Goal: Task Accomplishment & Management: Use online tool/utility

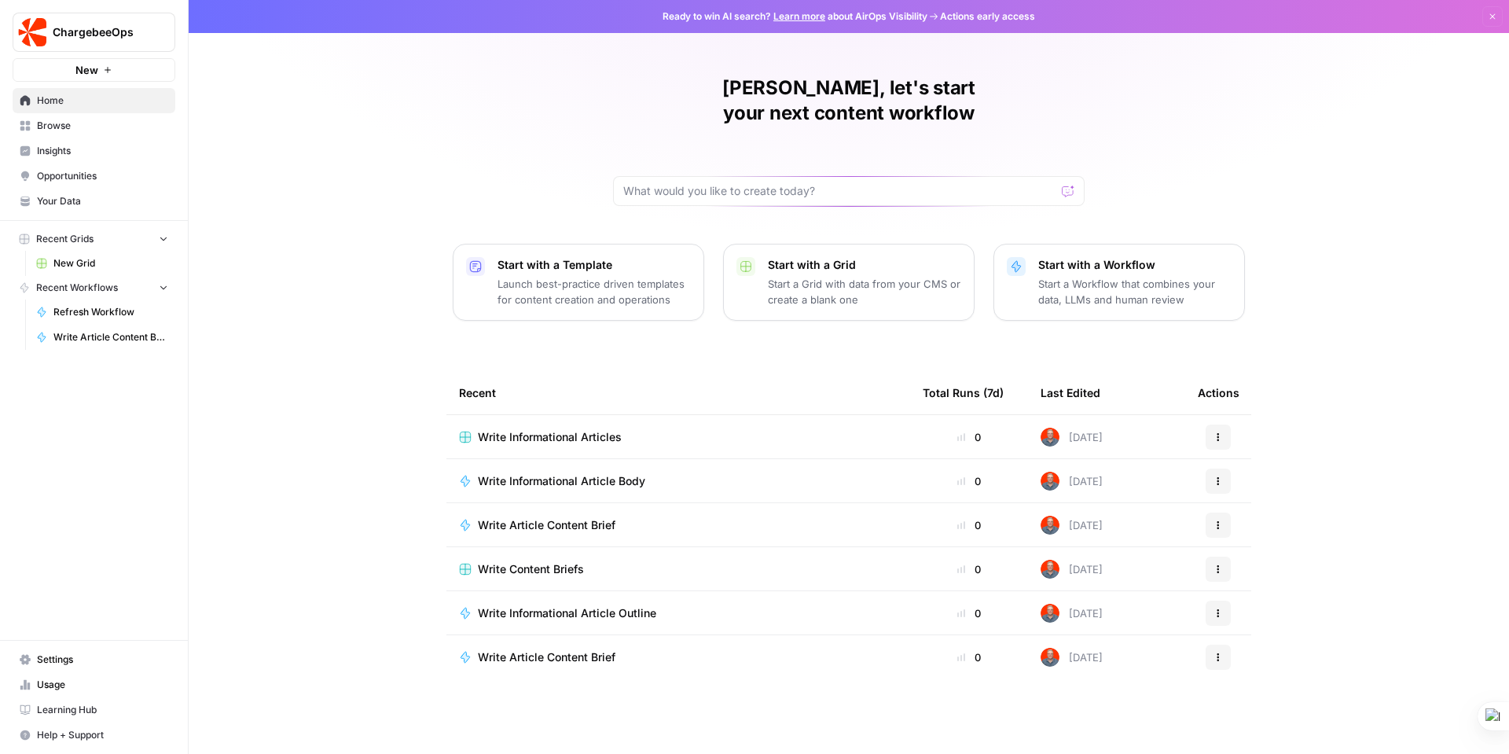
click at [46, 99] on span "Home" at bounding box center [102, 101] width 131 height 14
click at [84, 259] on span "New Grid" at bounding box center [110, 263] width 115 height 14
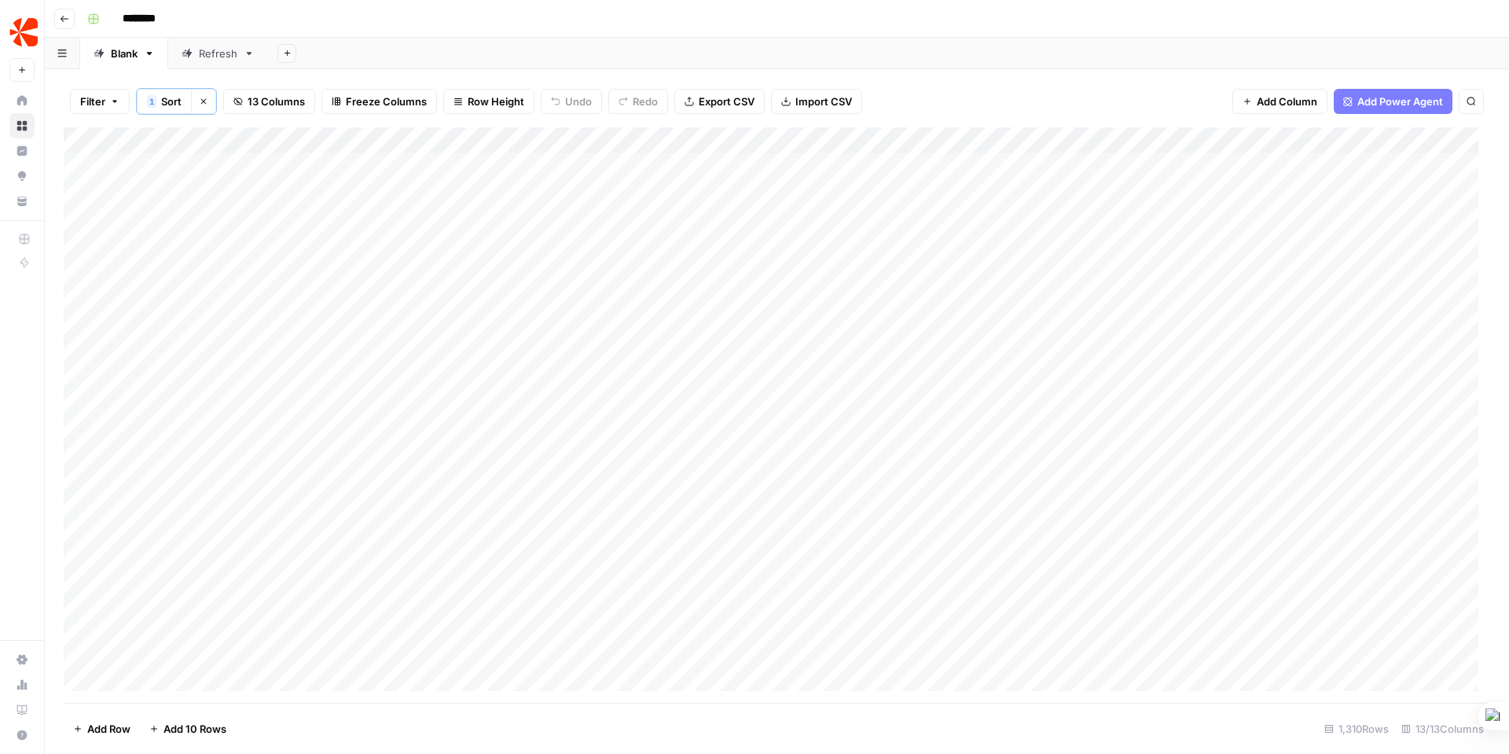
click at [219, 58] on div "Refresh" at bounding box center [218, 54] width 39 height 16
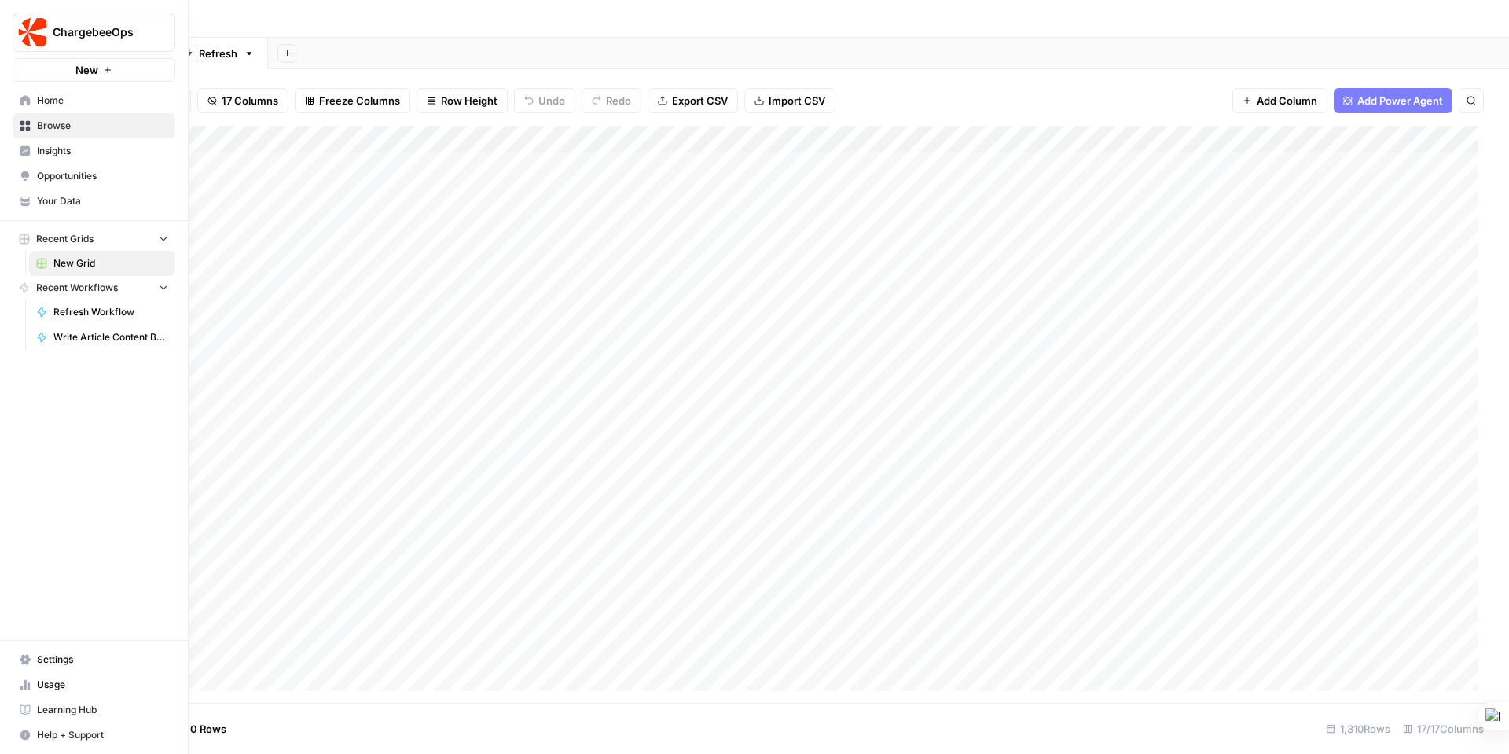
click at [67, 179] on span "Opportunities" at bounding box center [102, 176] width 131 height 14
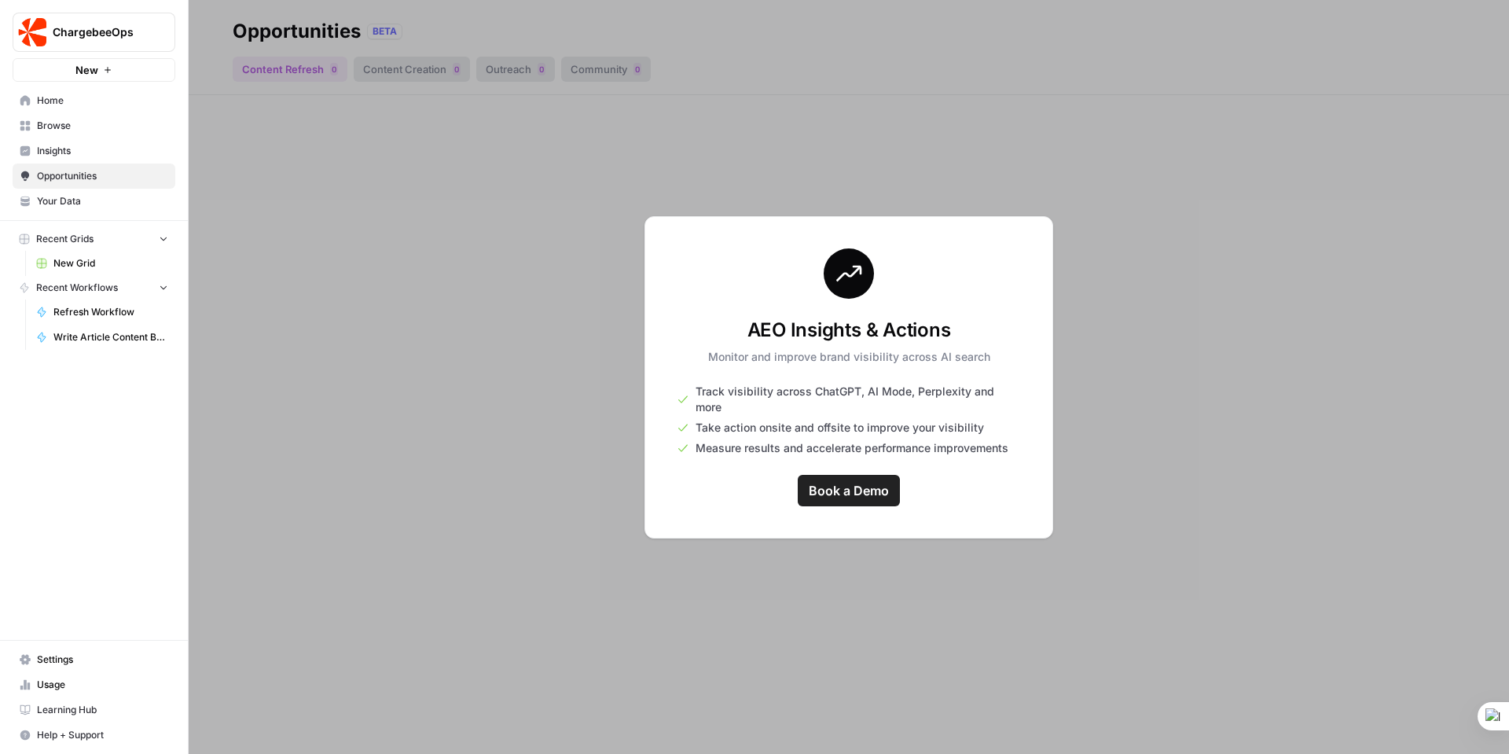
click at [89, 310] on span "Refresh Workflow" at bounding box center [110, 312] width 115 height 14
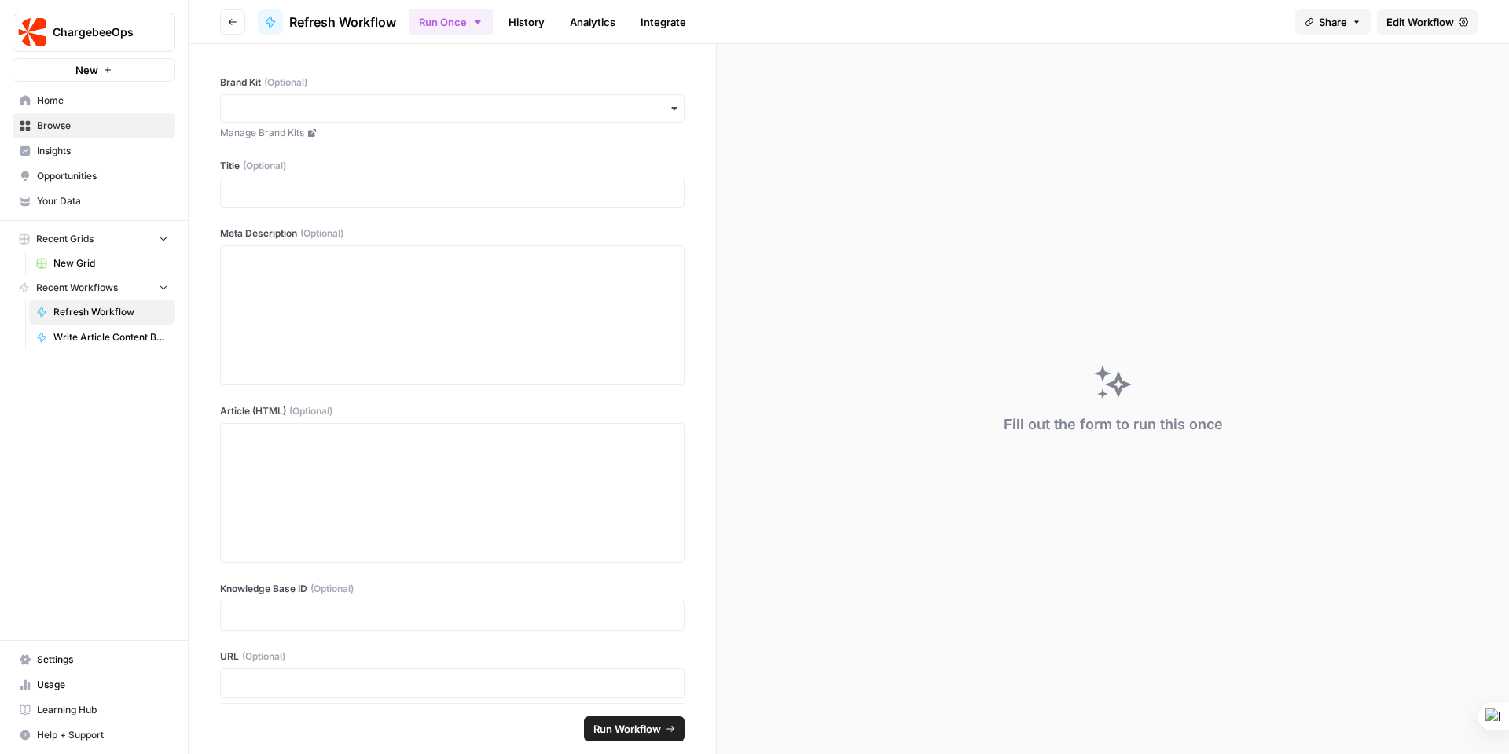
click at [526, 18] on link "History" at bounding box center [526, 21] width 55 height 25
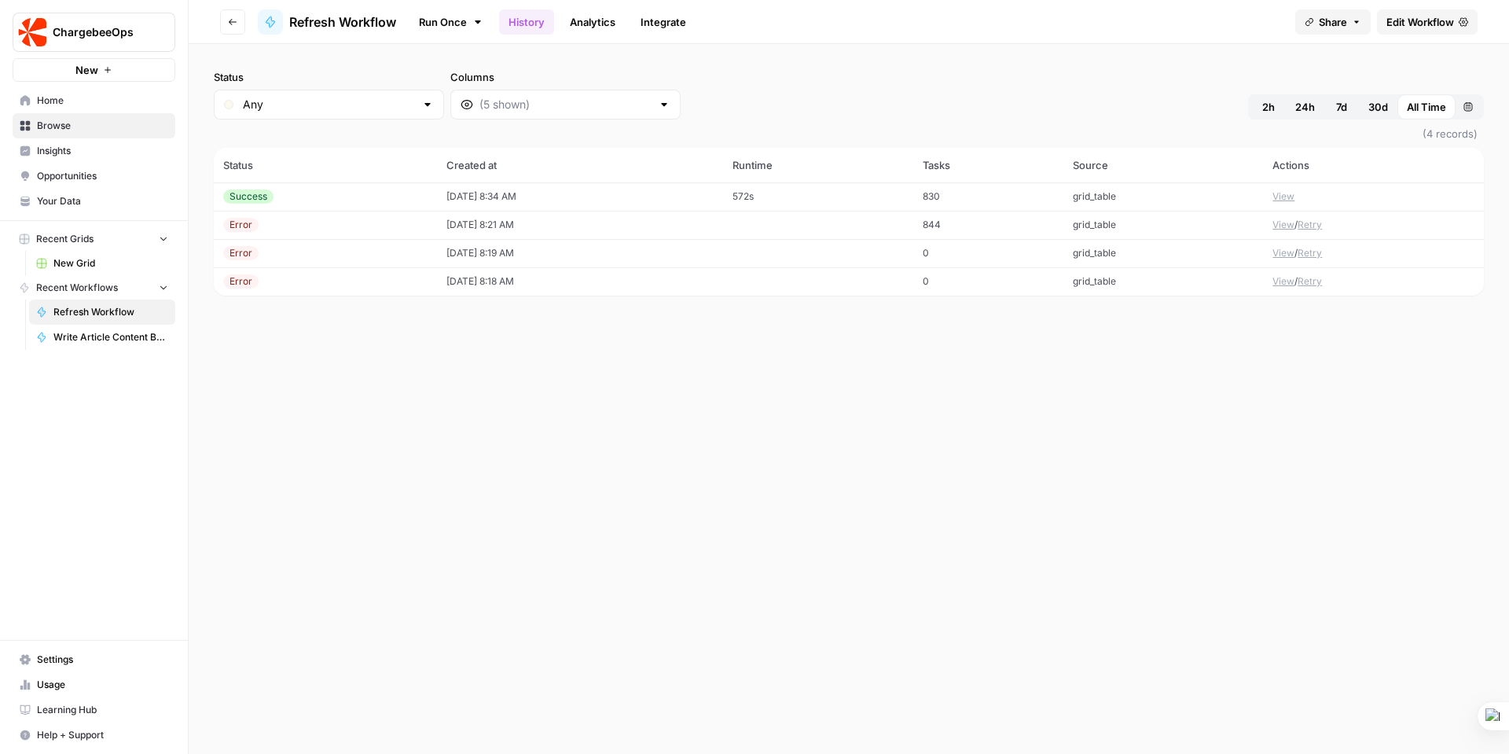
click at [381, 195] on div "Success" at bounding box center [325, 196] width 204 height 14
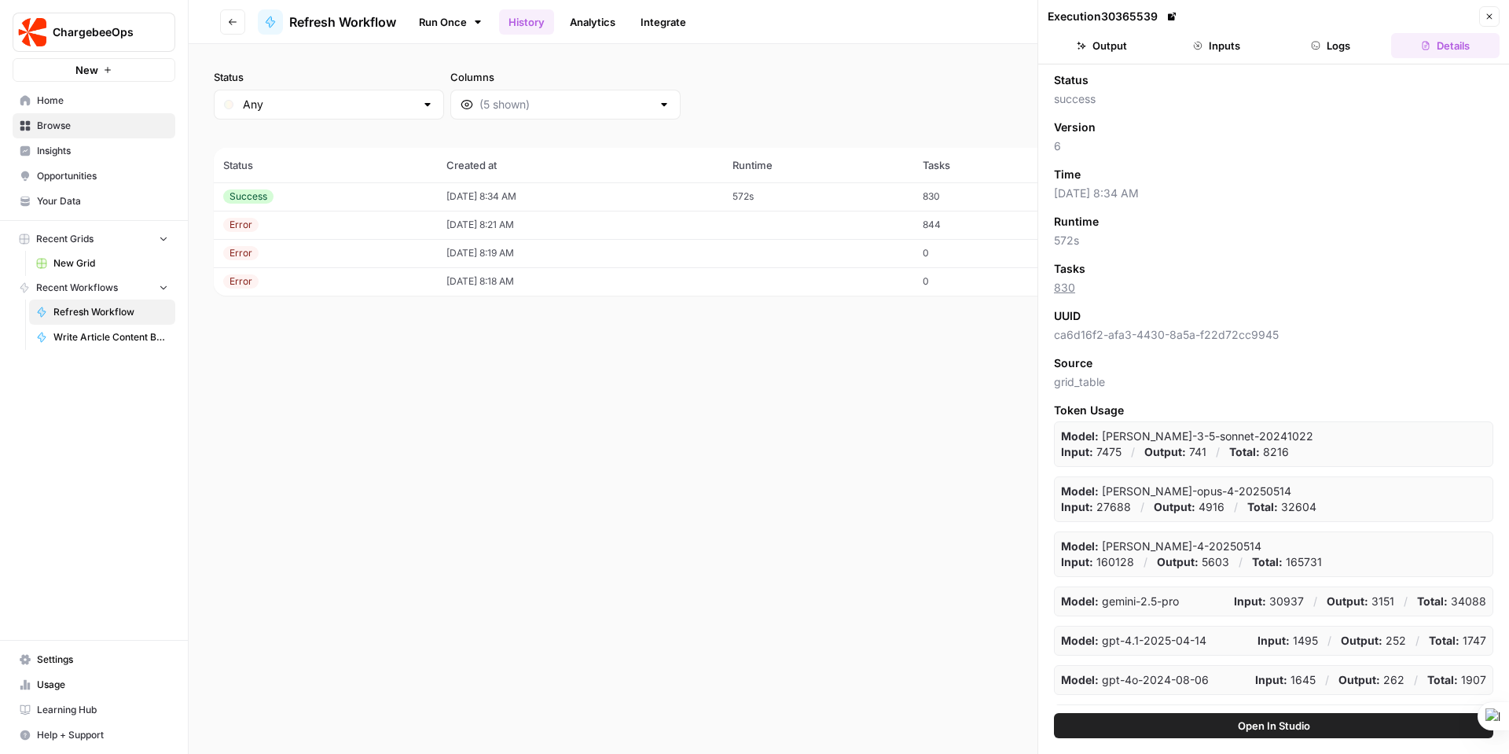
click at [1223, 43] on button "Inputs" at bounding box center [1216, 45] width 108 height 25
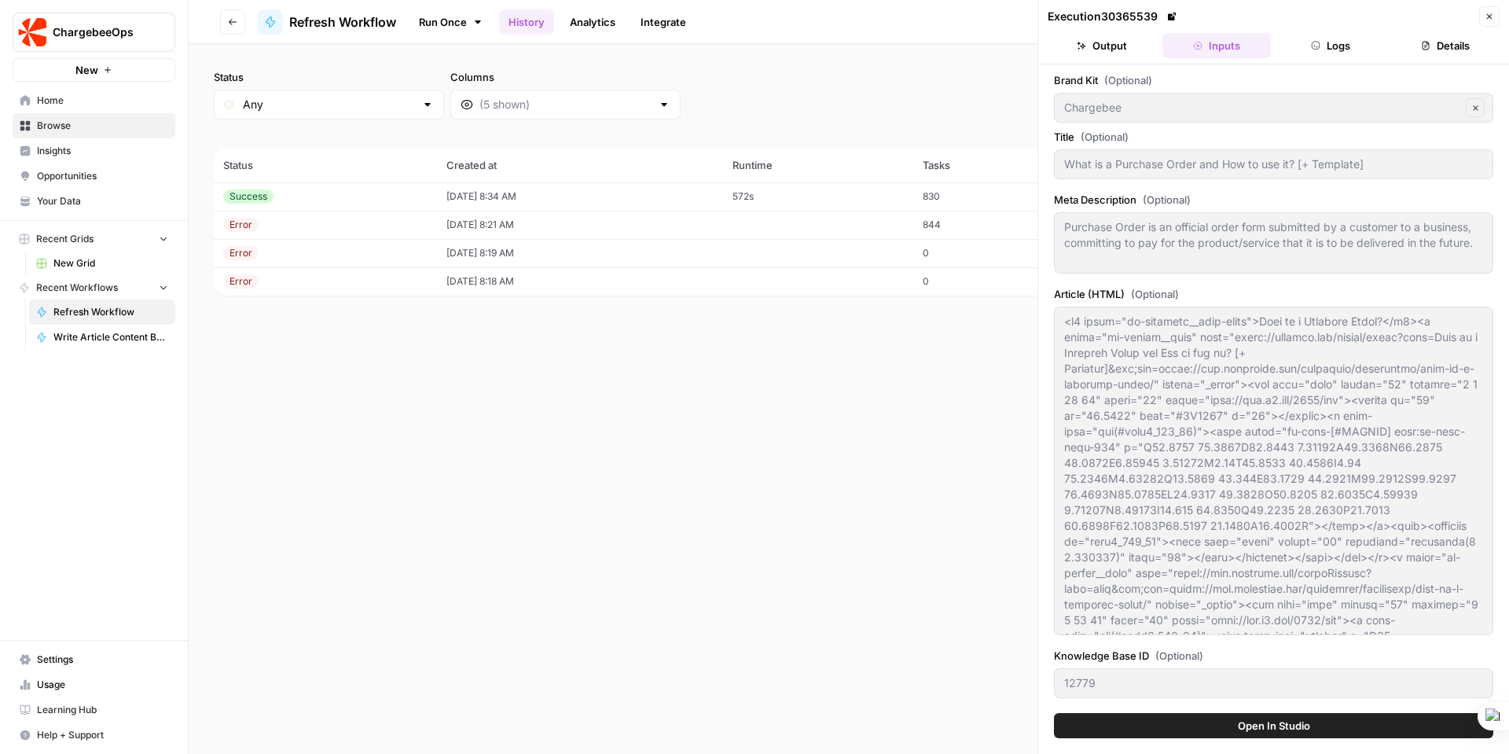
click at [1114, 46] on button "Output" at bounding box center [1101, 45] width 108 height 25
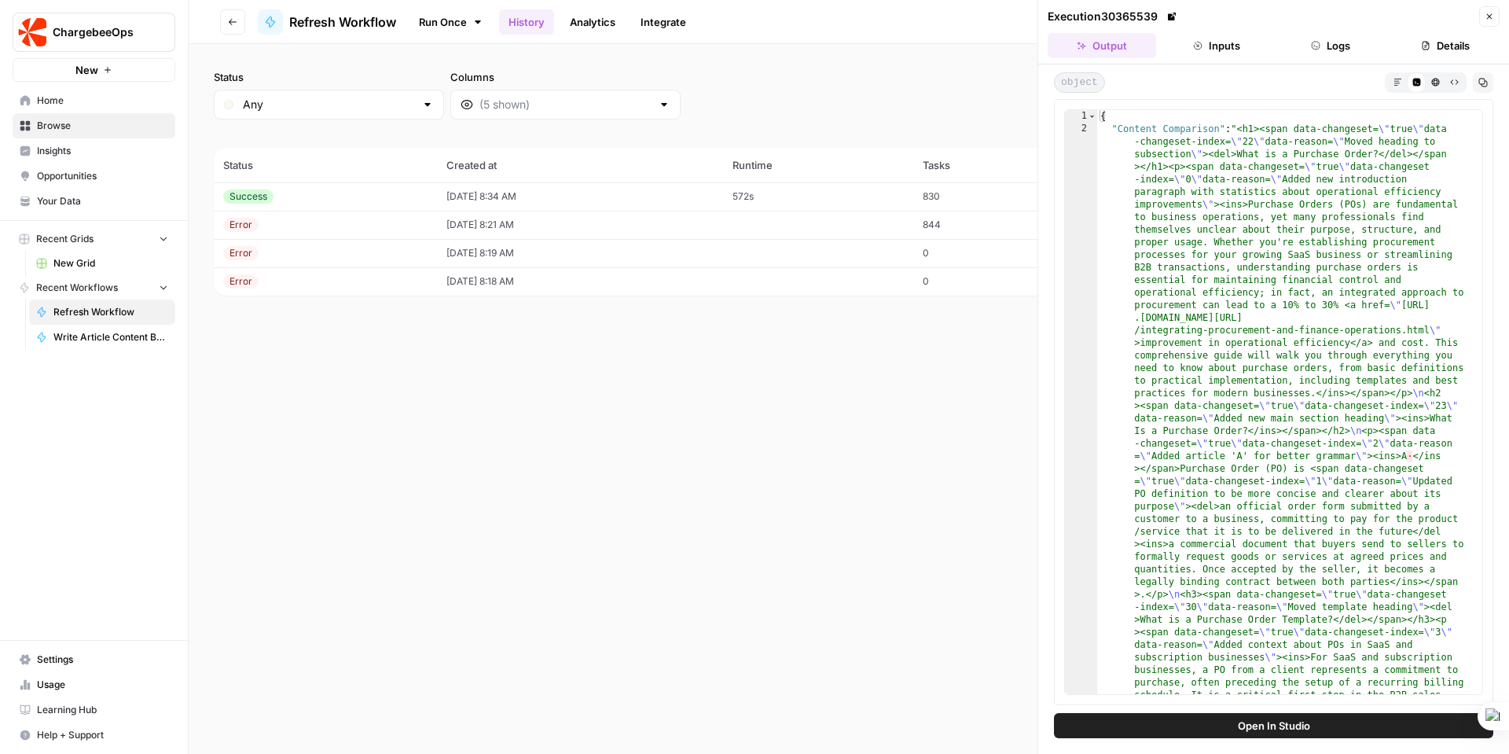
click at [81, 261] on span "New Grid" at bounding box center [110, 263] width 115 height 14
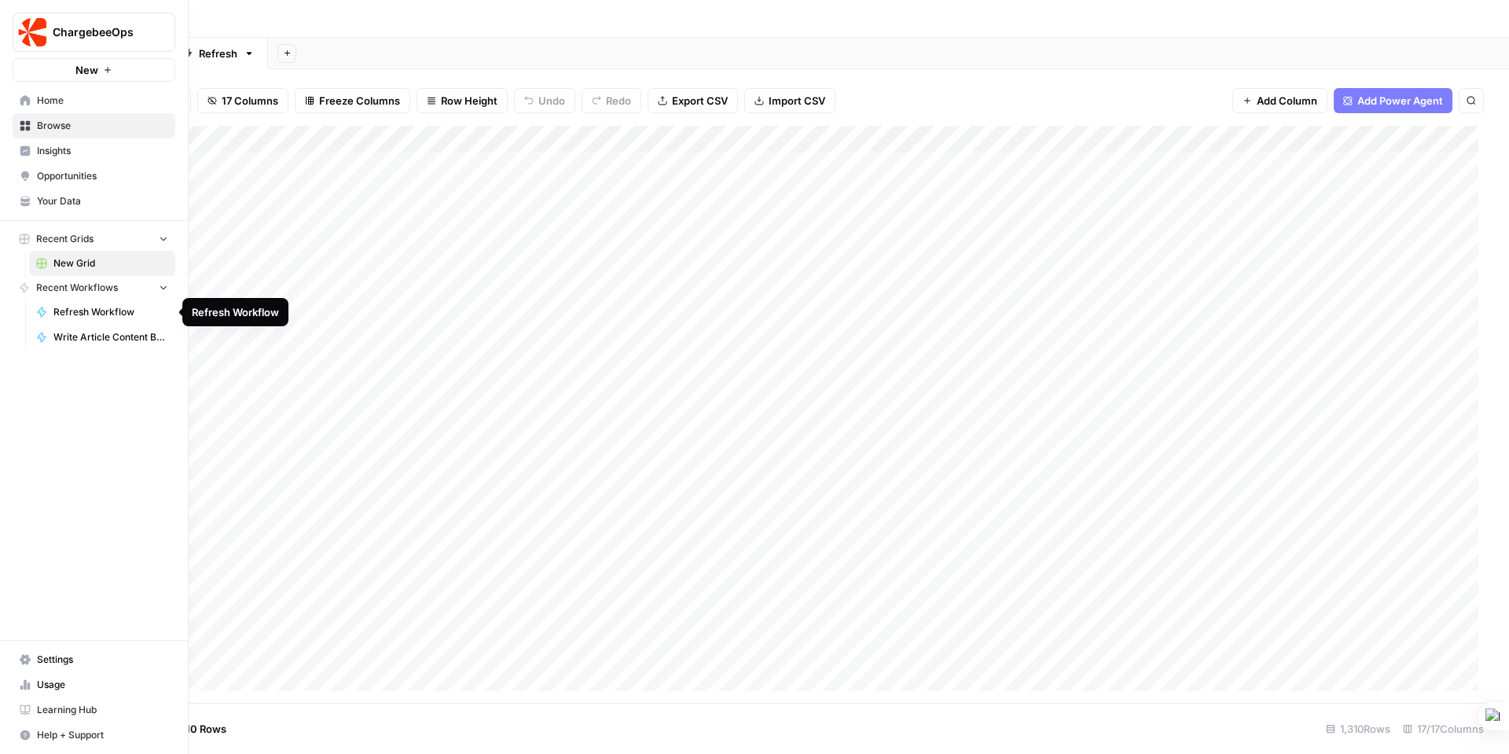
click at [89, 311] on span "Refresh Workflow" at bounding box center [110, 312] width 115 height 14
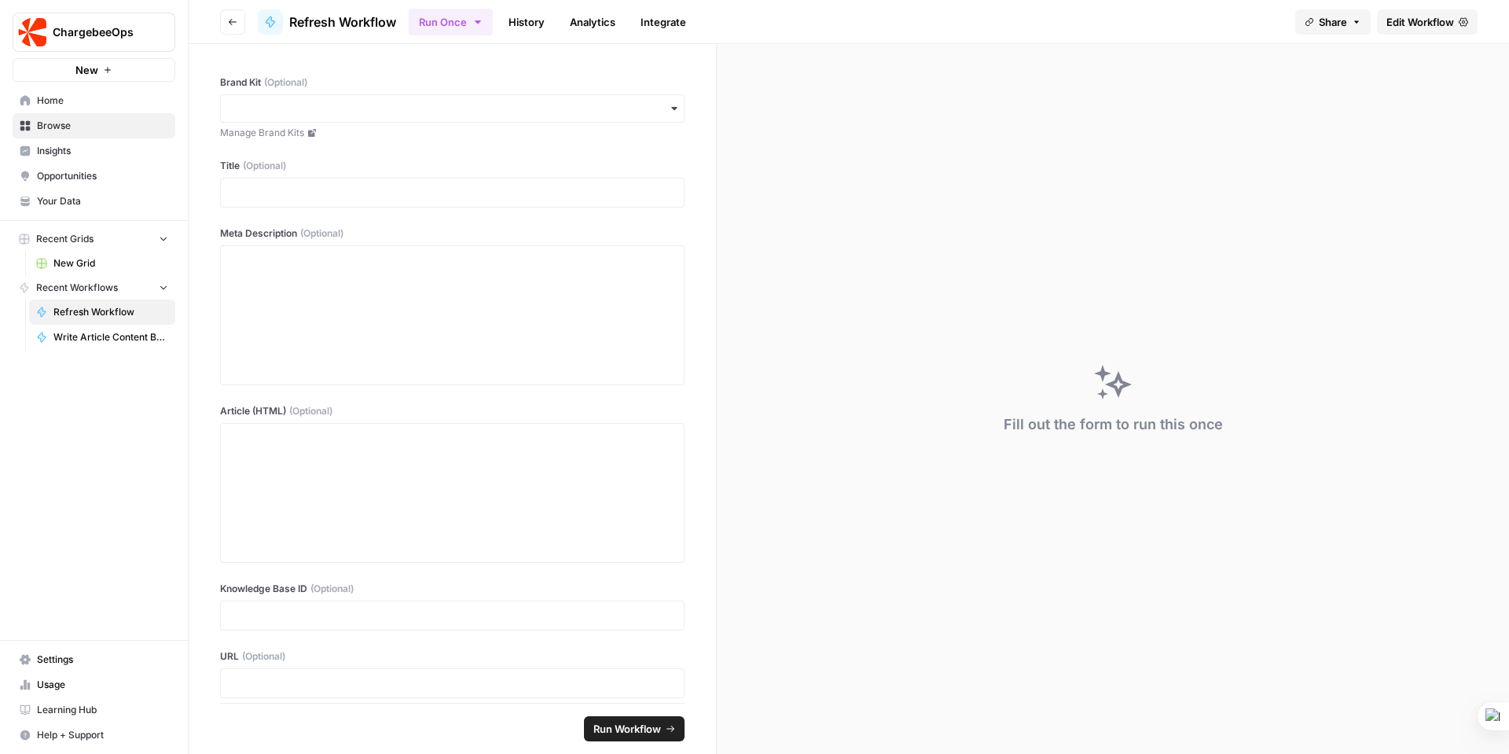
click at [1433, 24] on span "Edit Workflow" at bounding box center [1420, 22] width 68 height 16
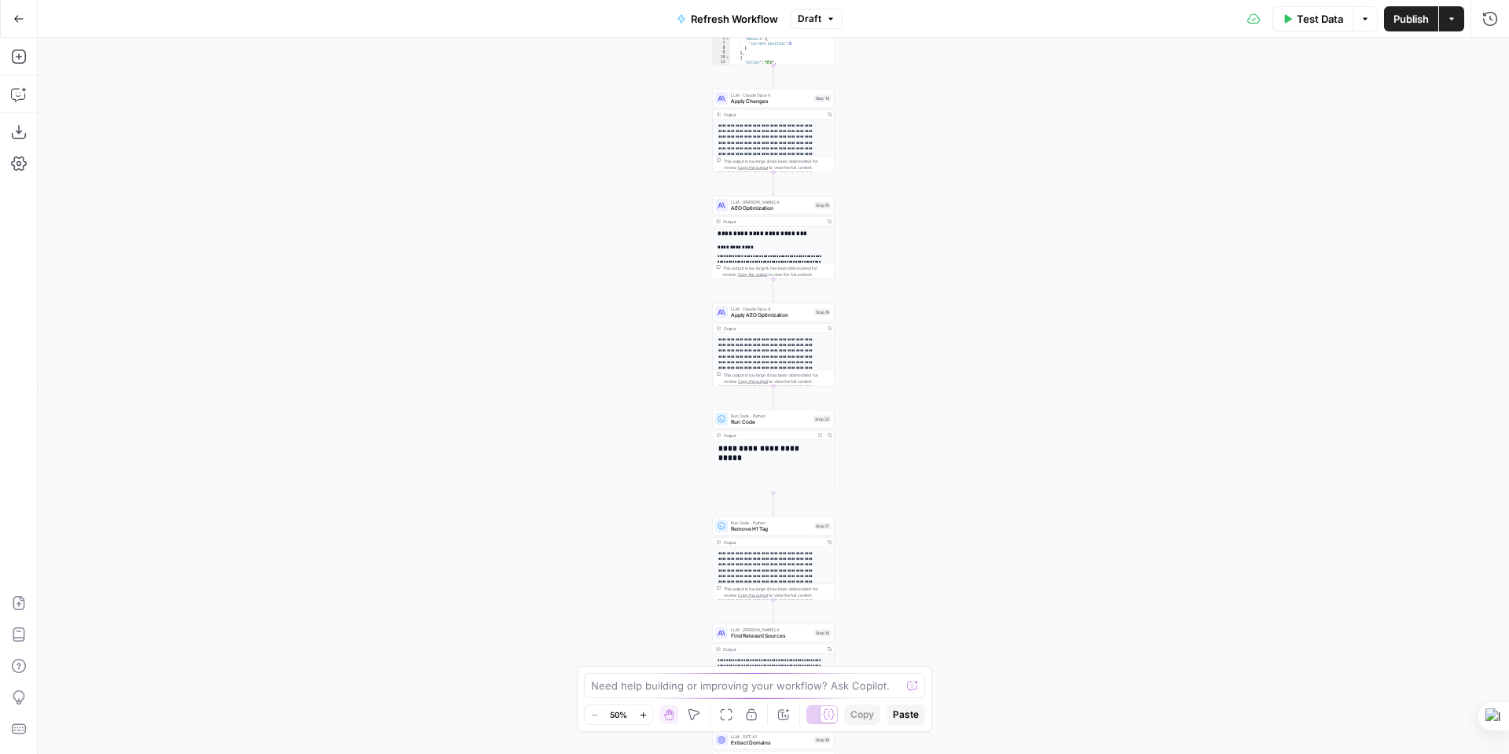
click at [1032, 204] on div "true false true false true false Workflow Input Settings Inputs Power Agent Ide…" at bounding box center [773, 396] width 1471 height 716
click at [642, 710] on icon "button" at bounding box center [643, 714] width 9 height 9
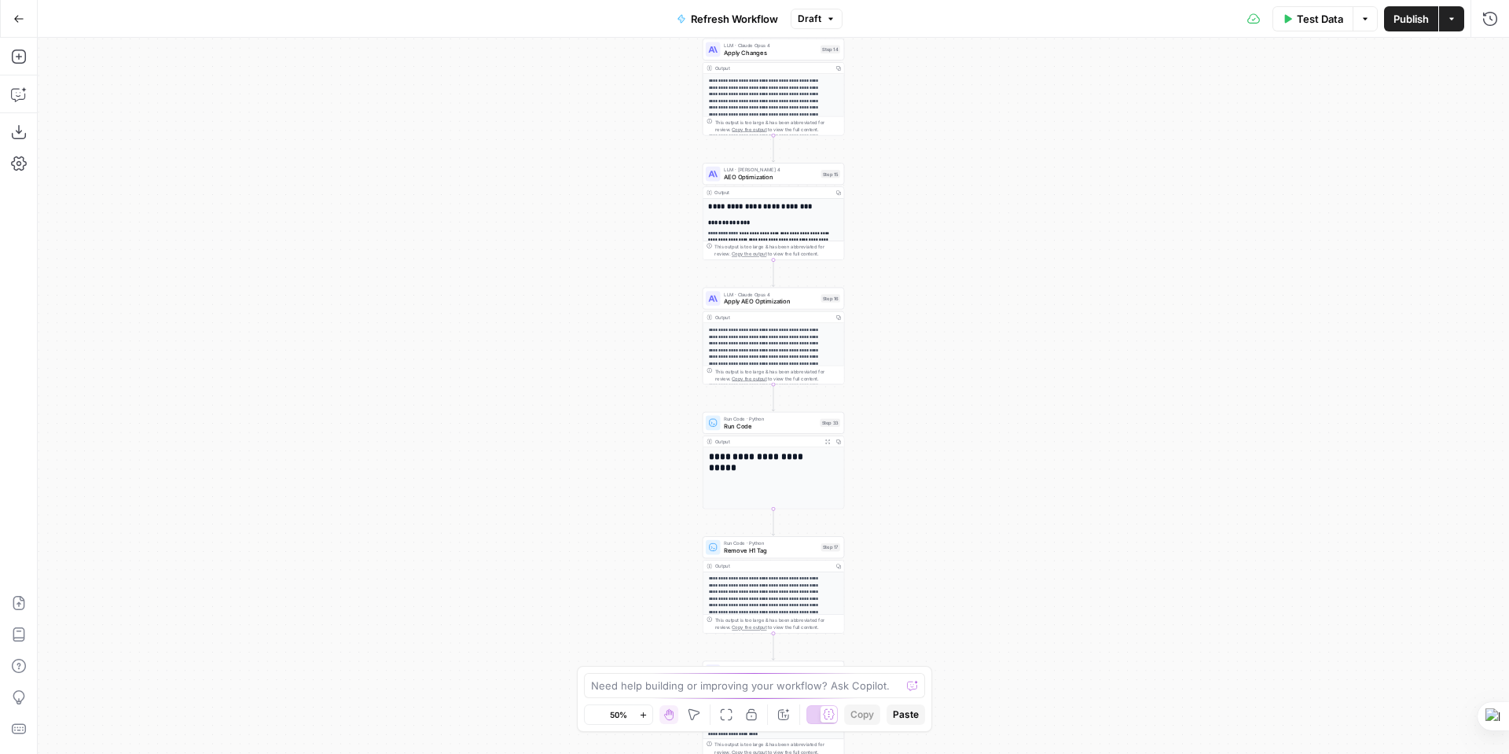
click at [642, 710] on icon "button" at bounding box center [643, 714] width 9 height 9
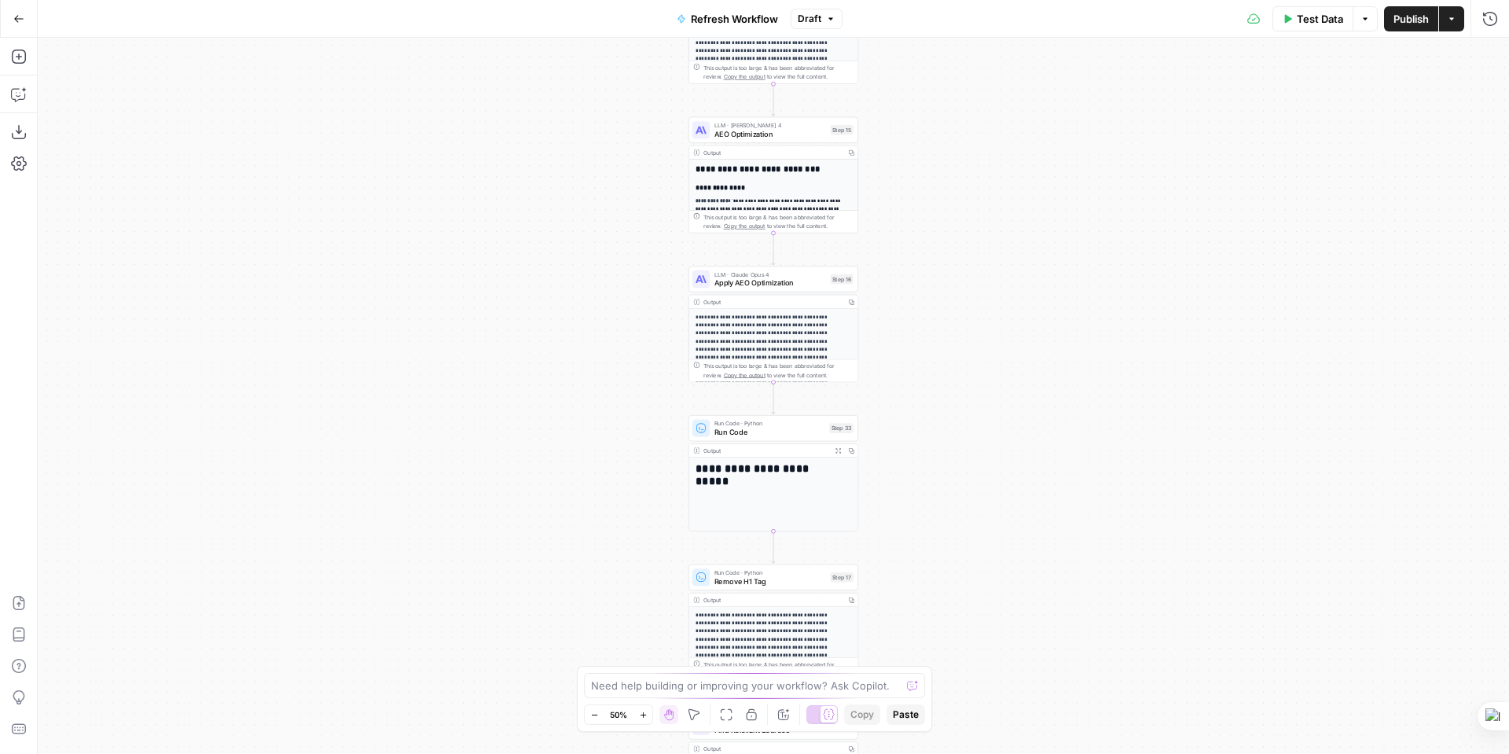
click at [642, 710] on icon "button" at bounding box center [643, 714] width 9 height 9
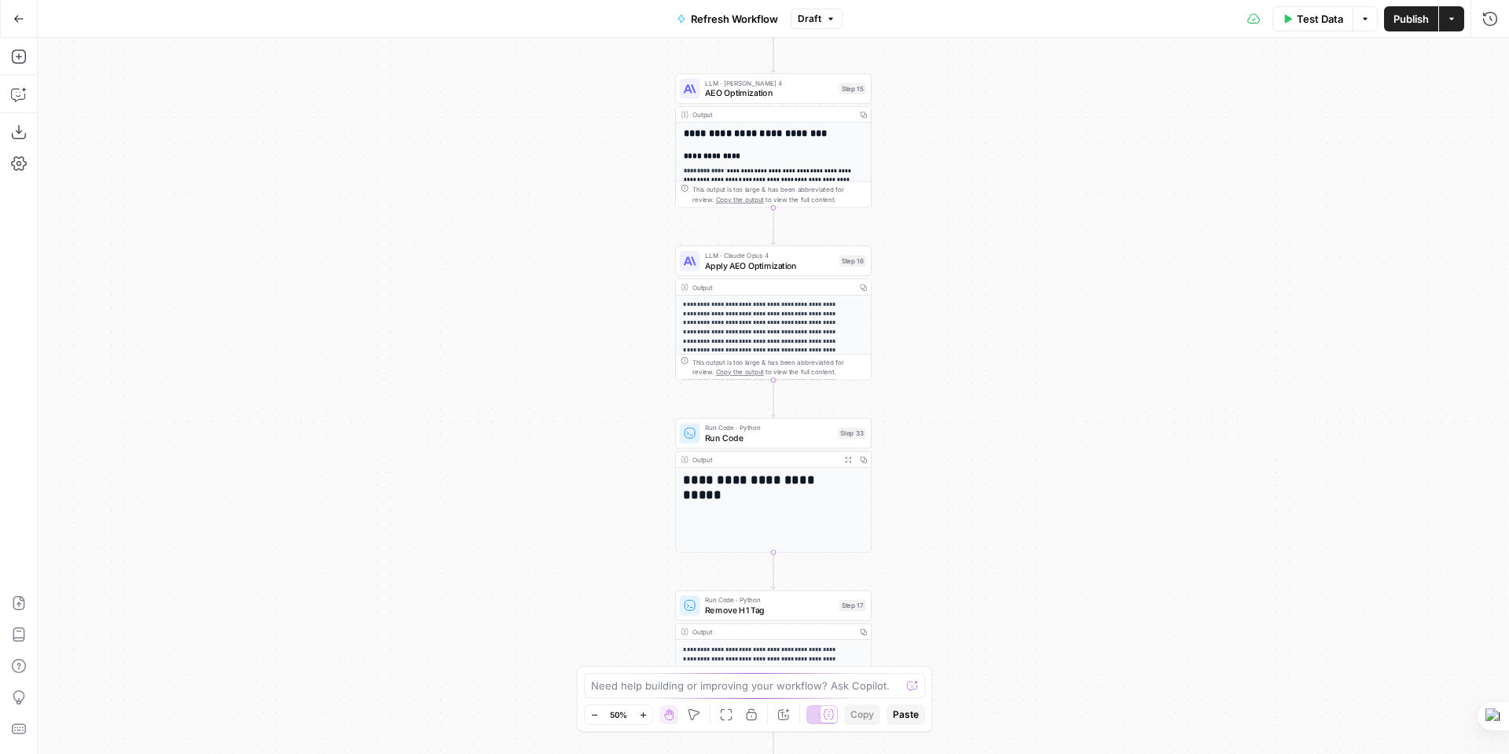
click at [642, 710] on icon "button" at bounding box center [643, 714] width 9 height 9
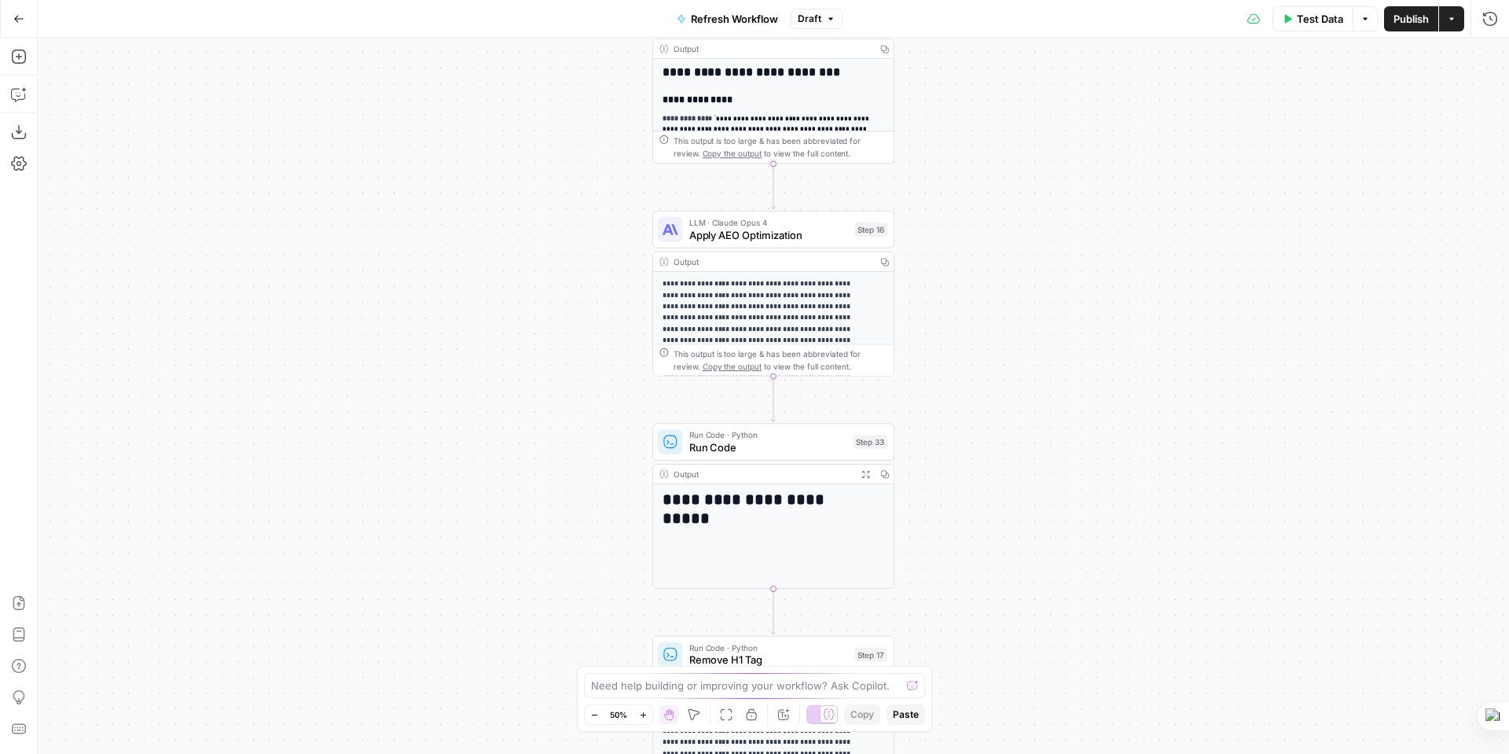
click at [642, 710] on icon "button" at bounding box center [643, 714] width 9 height 9
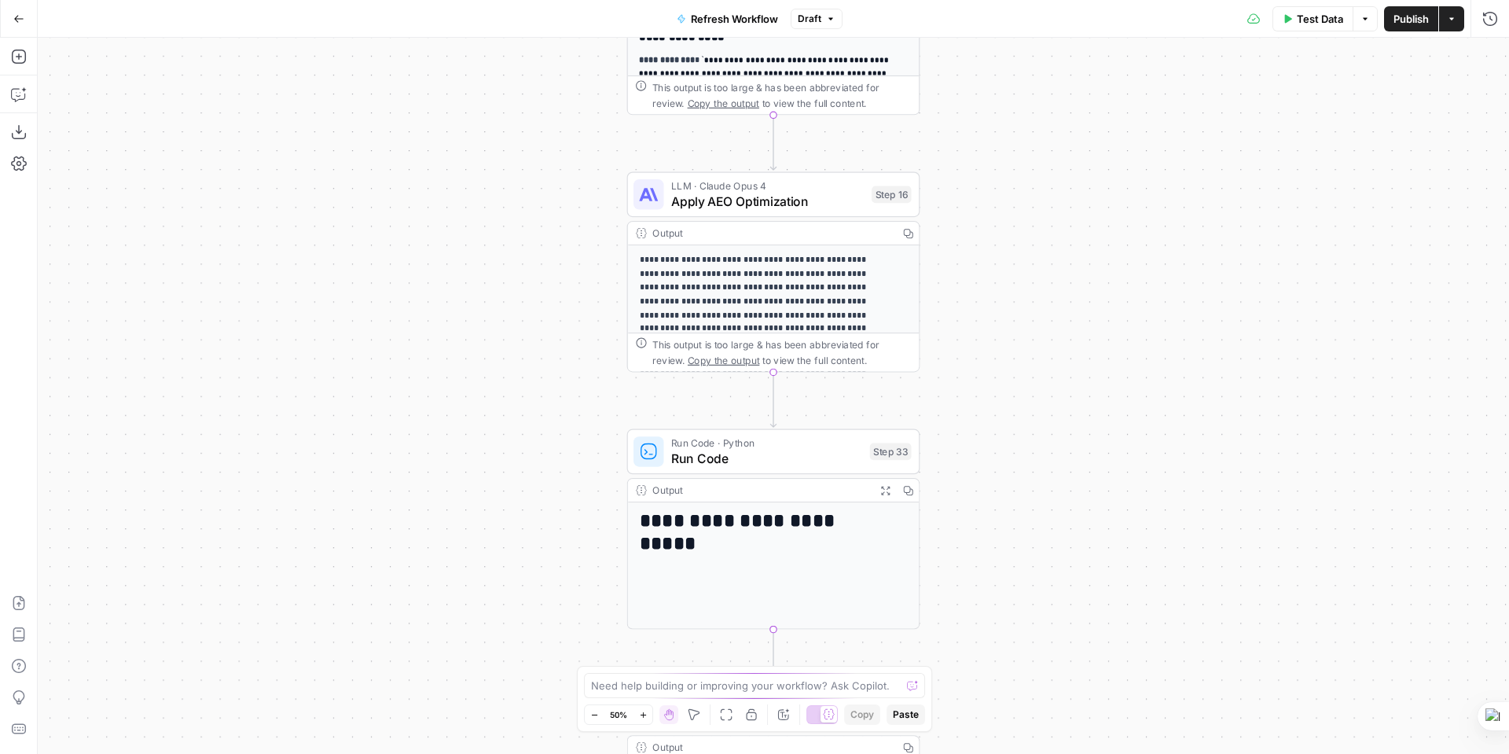
click at [642, 710] on icon "button" at bounding box center [643, 714] width 9 height 9
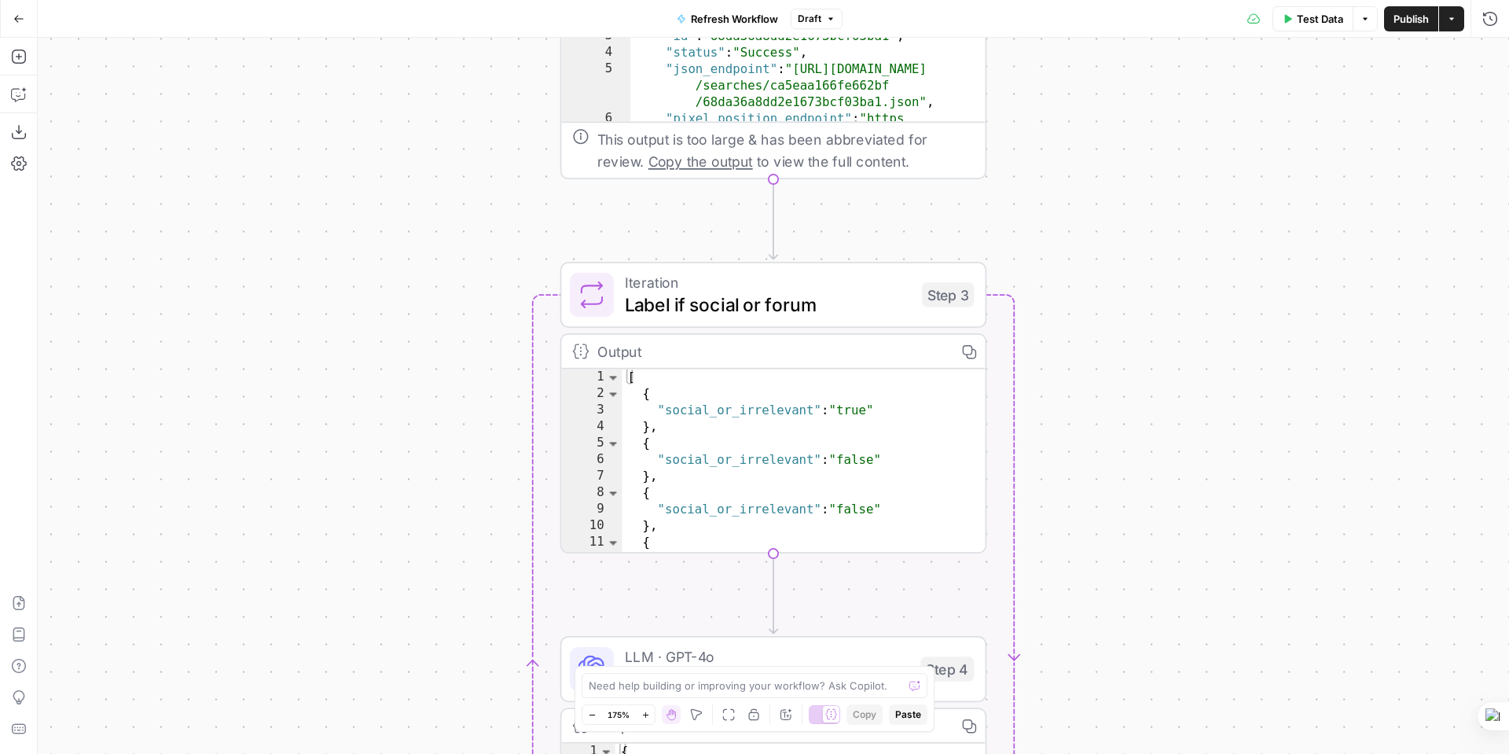
scroll to position [2, 0]
